Goal: Find specific page/section: Find specific page/section

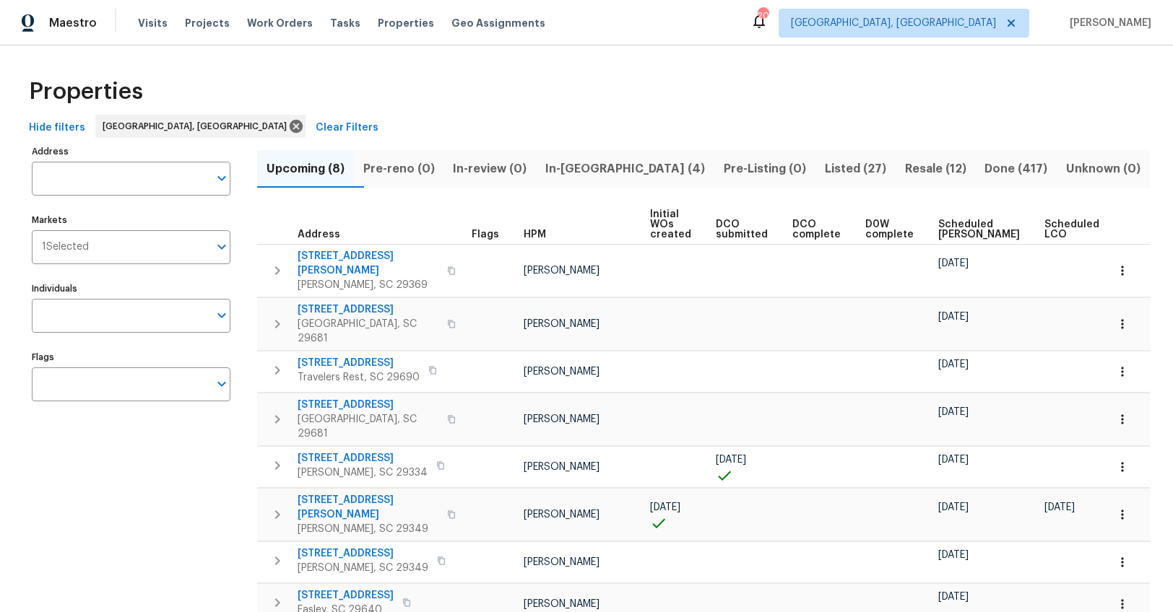
click at [833, 168] on span "Listed (27)" at bounding box center [855, 169] width 63 height 20
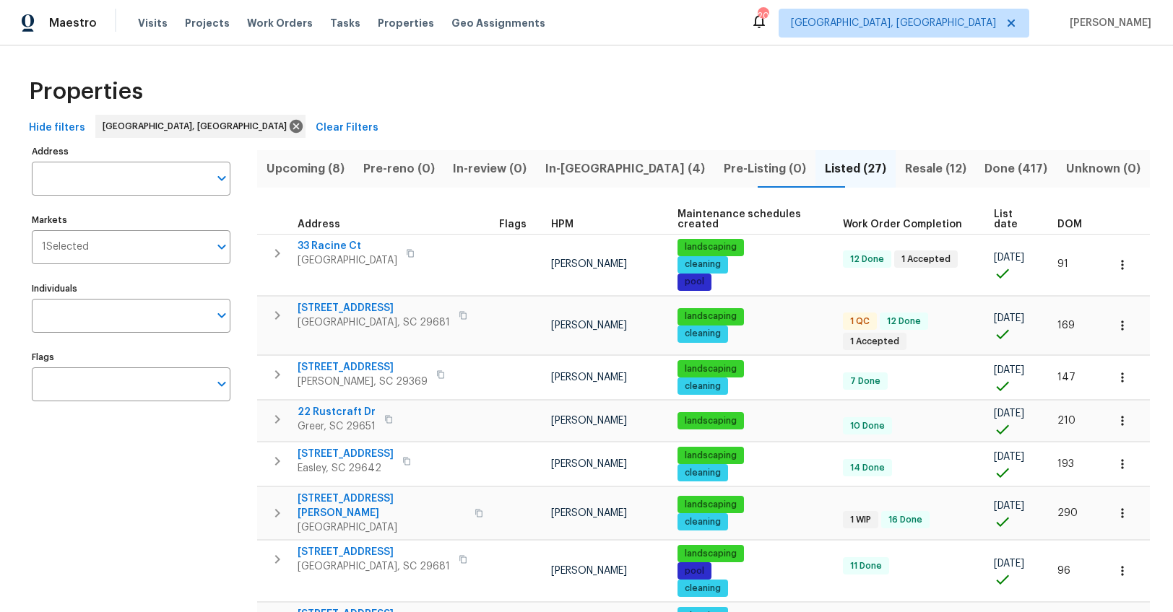
click at [1062, 228] on span "DOM" at bounding box center [1069, 225] width 25 height 10
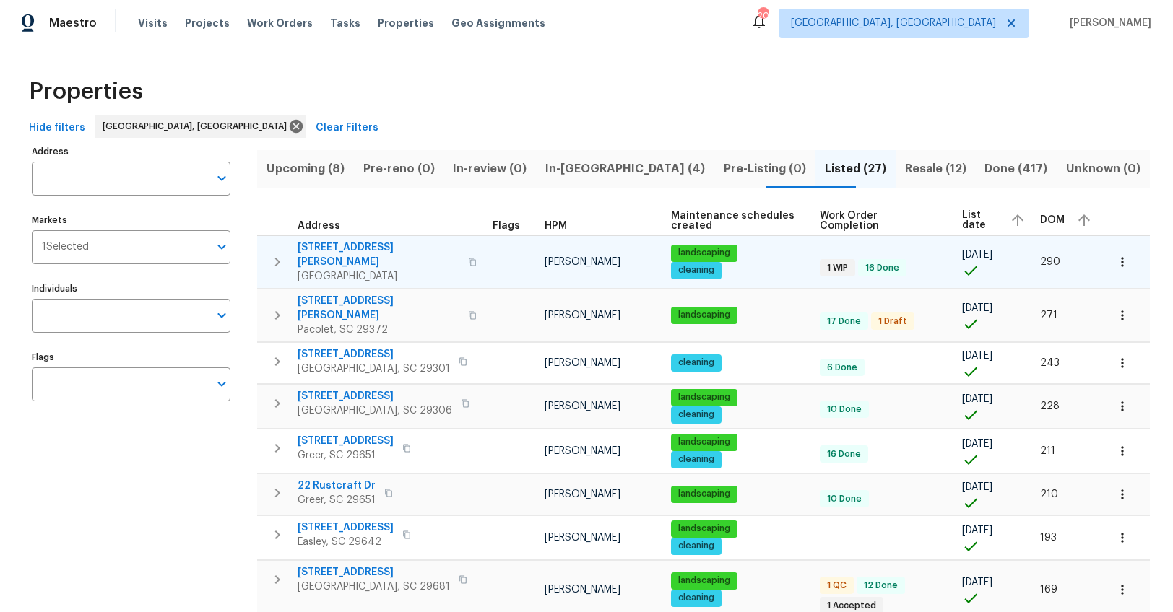
click at [314, 252] on span "[STREET_ADDRESS][PERSON_NAME]" at bounding box center [379, 254] width 162 height 29
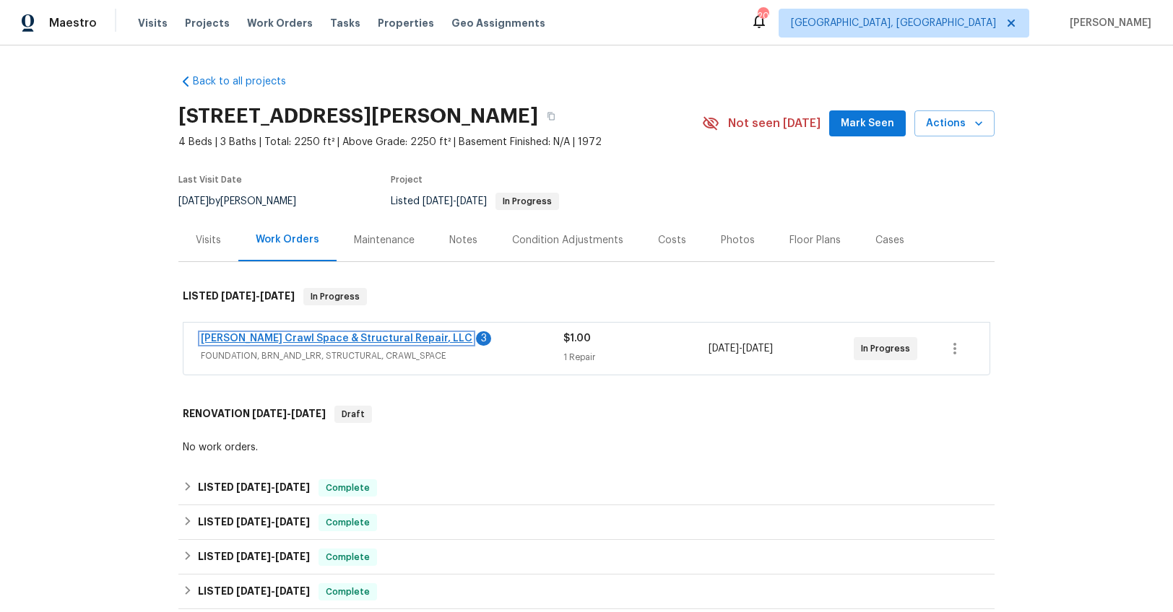
click at [341, 343] on link "Falcone Crawl Space & Structural Repair, LLC" at bounding box center [337, 339] width 272 height 10
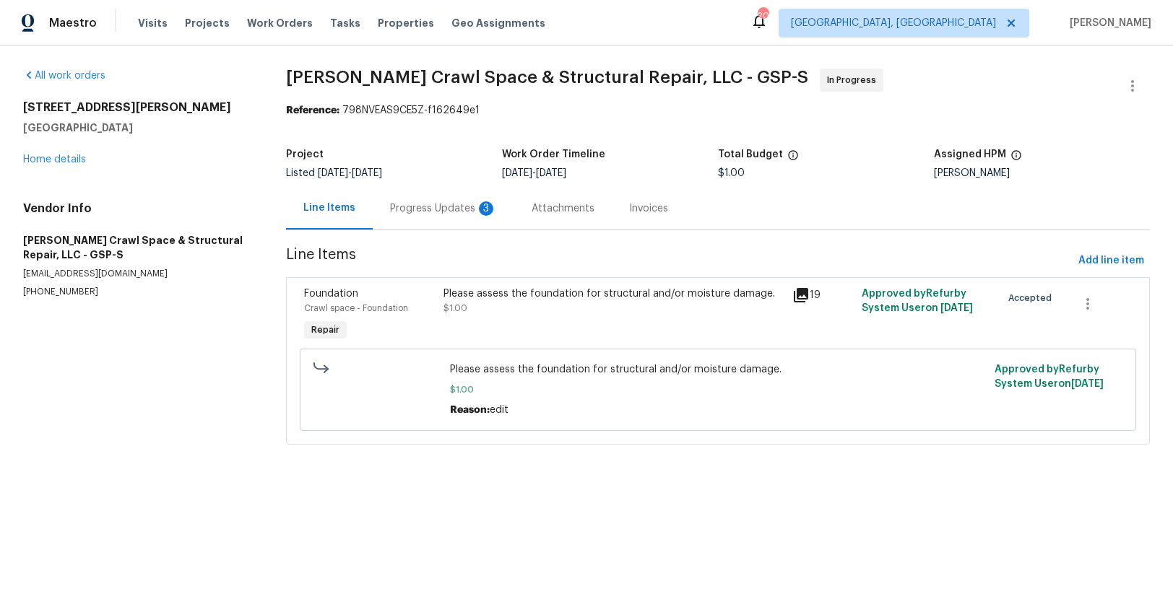
click at [451, 214] on div "Progress Updates 3" at bounding box center [443, 208] width 107 height 14
